Goal: Information Seeking & Learning: Learn about a topic

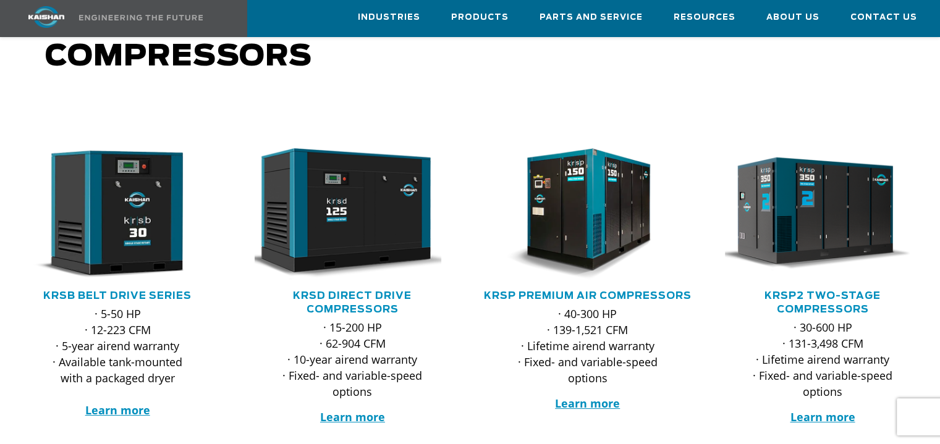
scroll to position [185, 0]
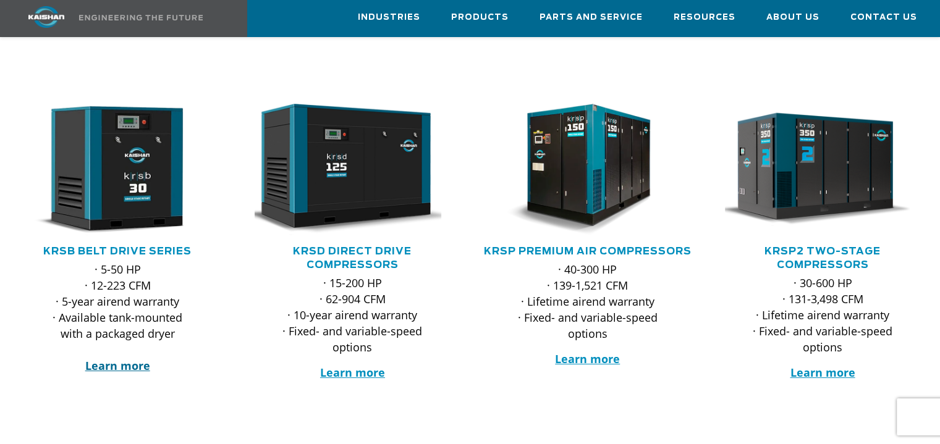
click at [105, 358] on strong "Learn more" at bounding box center [117, 365] width 65 height 15
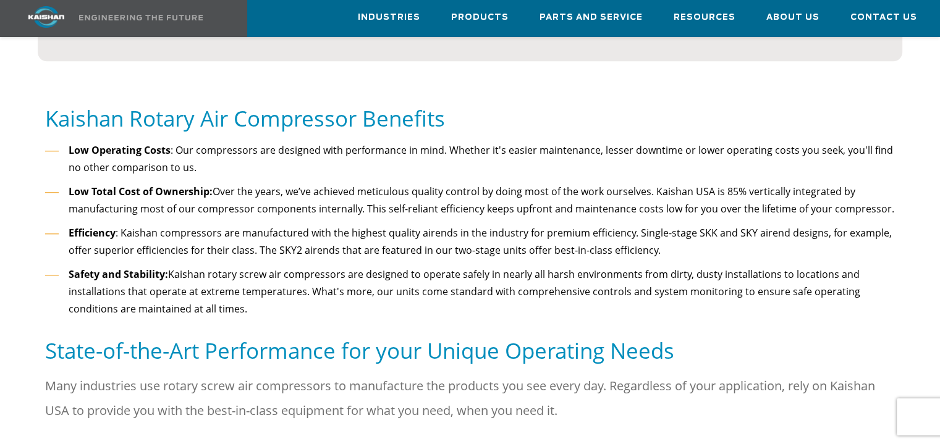
scroll to position [1298, 0]
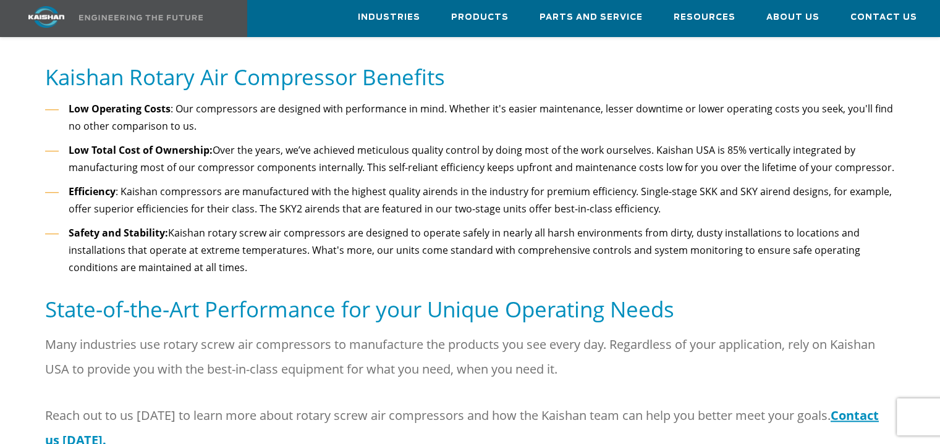
click at [264, 67] on h5 "Kaishan Rotary Air Compressor Benefits" at bounding box center [470, 77] width 850 height 28
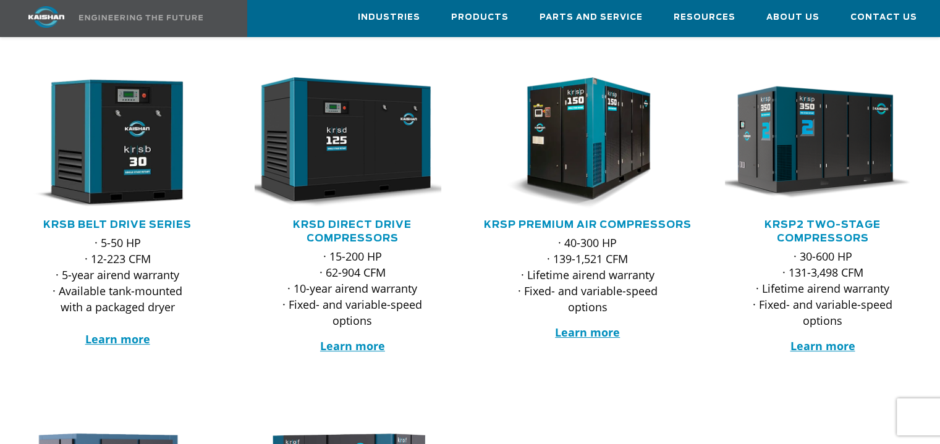
scroll to position [214, 0]
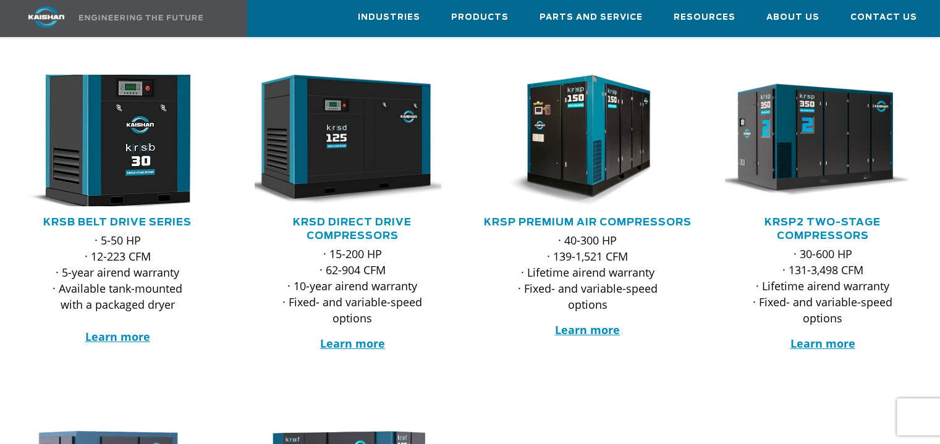
click at [127, 155] on img at bounding box center [108, 140] width 215 height 145
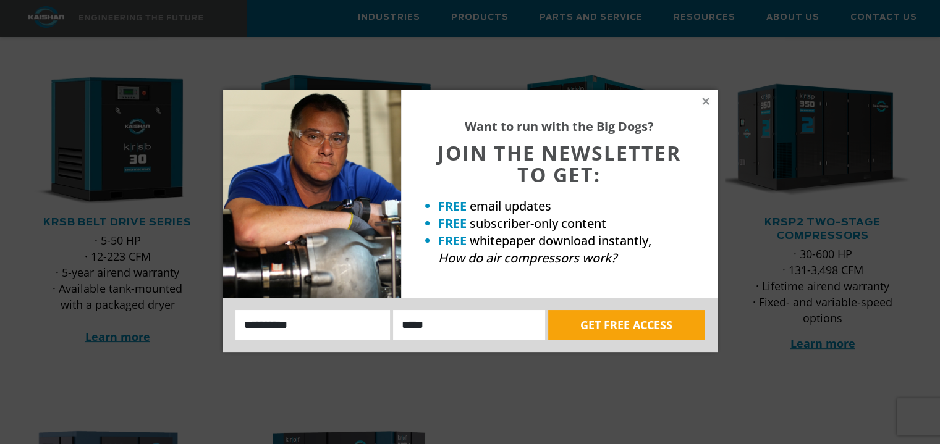
click at [714, 96] on div "Want to run with the Big Dogs? JOIN THE NEWSLETTER TO GET: FREE email updates F…" at bounding box center [559, 194] width 316 height 208
click at [706, 98] on icon at bounding box center [705, 101] width 11 height 11
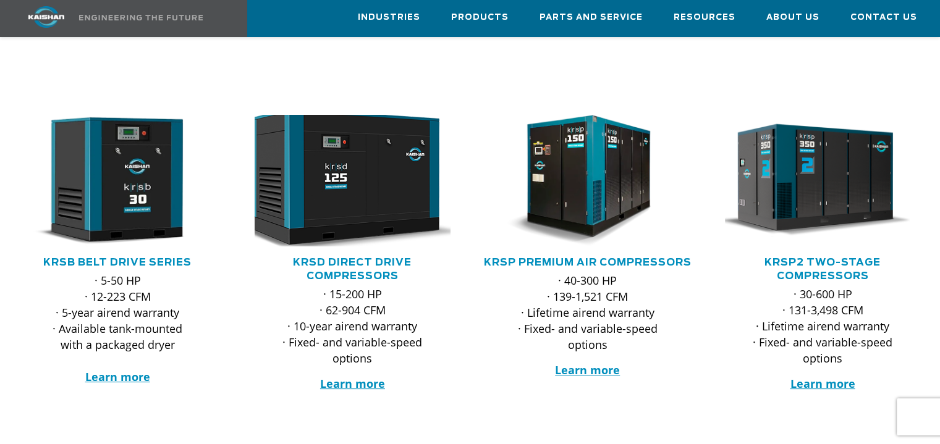
scroll to position [153, 0]
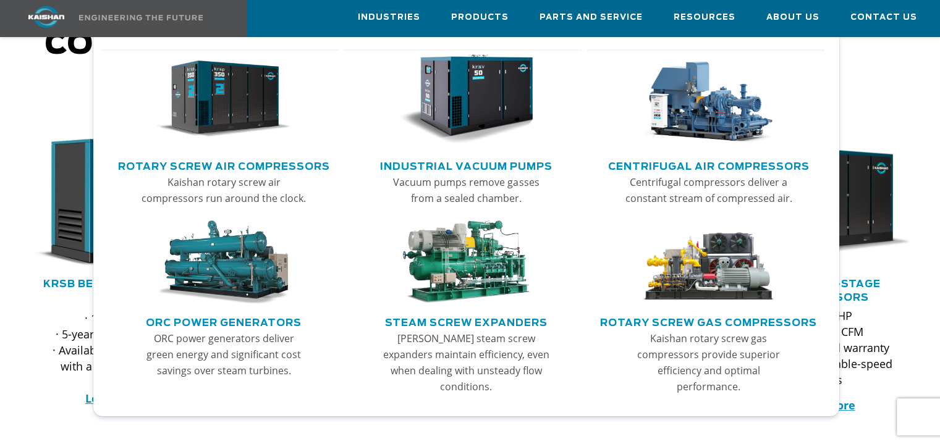
click at [203, 160] on link "Rotary Screw Air Compressors" at bounding box center [224, 165] width 212 height 19
click at [209, 96] on img "Main menu" at bounding box center [223, 99] width 134 height 90
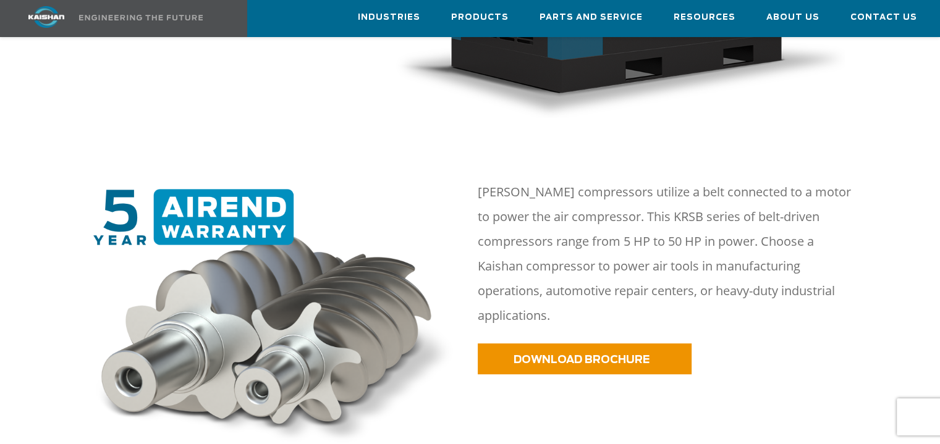
scroll to position [556, 0]
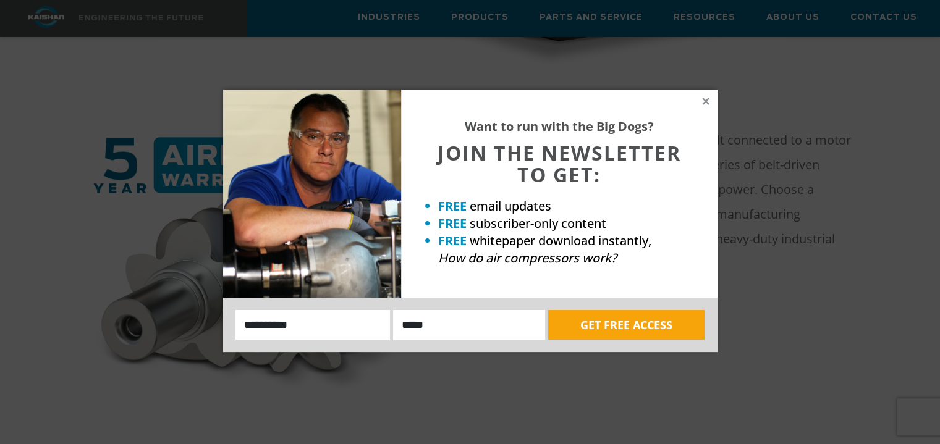
click at [708, 95] on div "Want to run with the Big Dogs? JOIN THE NEWSLETTER TO GET: FREE email updates F…" at bounding box center [559, 194] width 316 height 208
click at [707, 98] on icon at bounding box center [705, 101] width 11 height 11
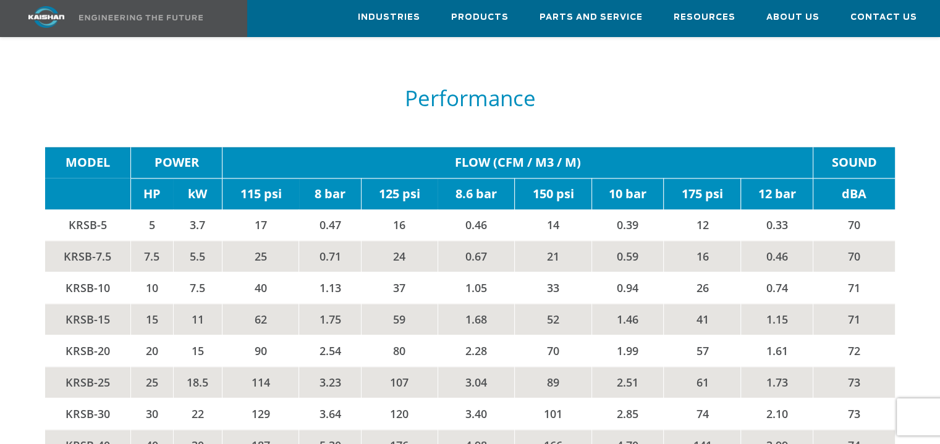
scroll to position [1854, 0]
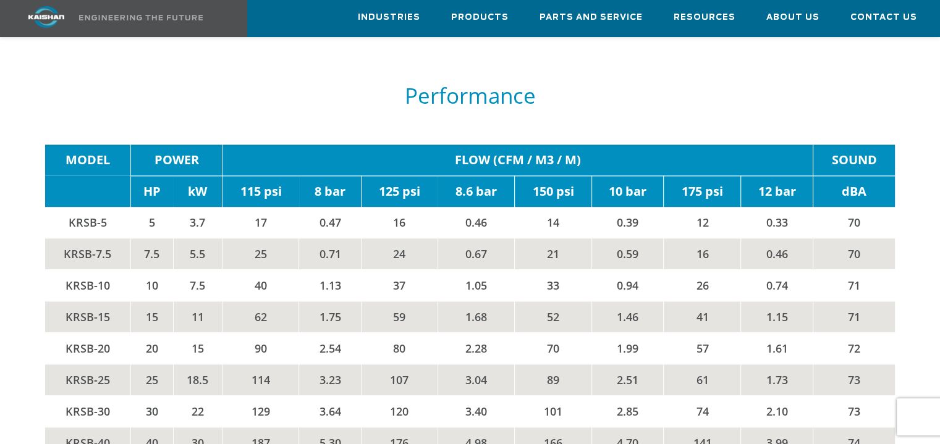
click at [61, 332] on td "KRSB-20" at bounding box center [87, 348] width 85 height 32
drag, startPoint x: 62, startPoint y: 263, endPoint x: 114, endPoint y: 264, distance: 51.9
click at [114, 269] on td "KRSB-10" at bounding box center [87, 285] width 85 height 32
copy td "KRSB-10"
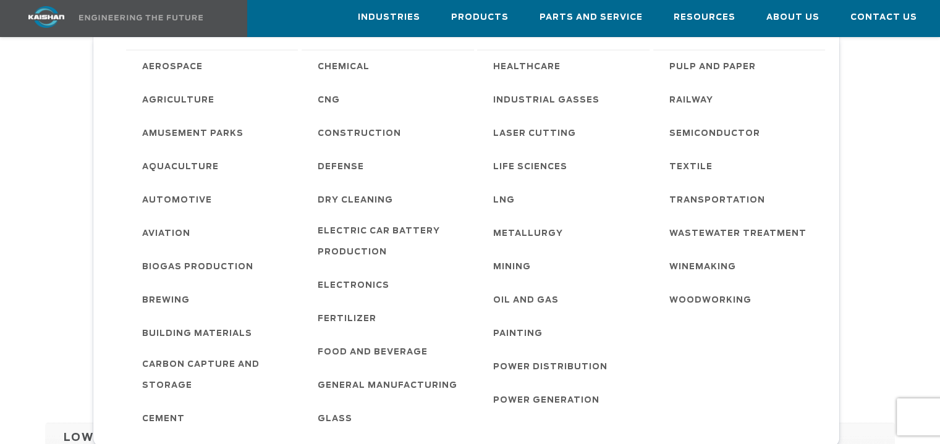
scroll to position [680, 0]
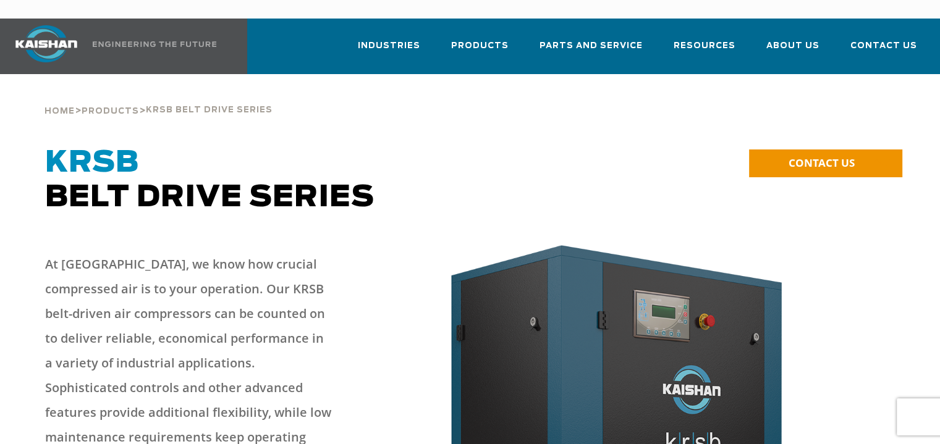
scroll to position [0, 0]
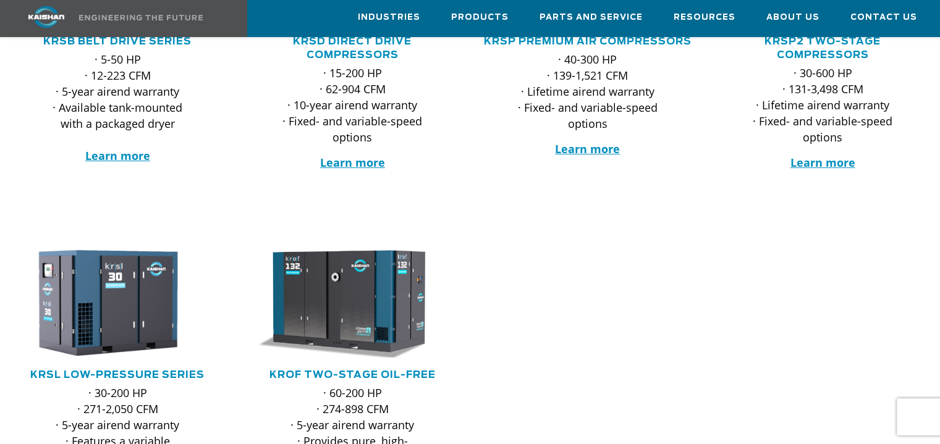
scroll to position [433, 0]
